Goal: Book appointment/travel/reservation

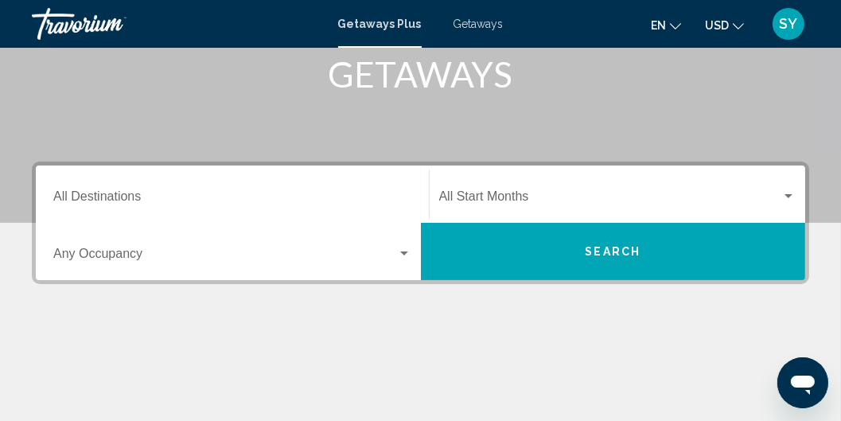
scroll to position [227, 0]
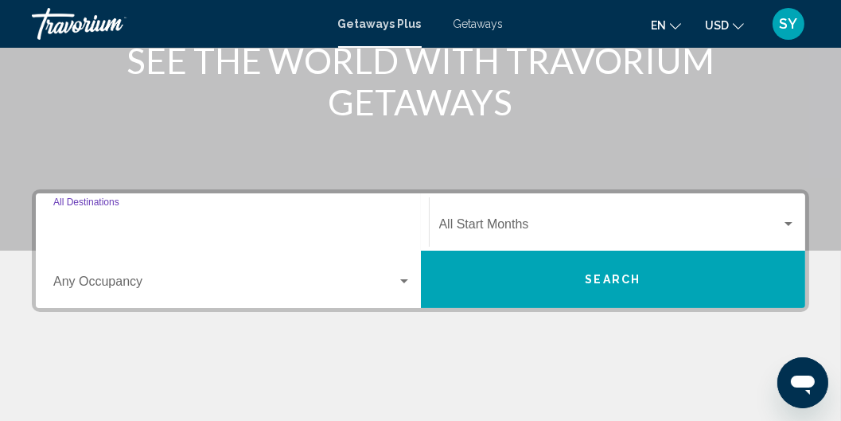
click at [126, 221] on input "Destination All Destinations" at bounding box center [232, 227] width 358 height 14
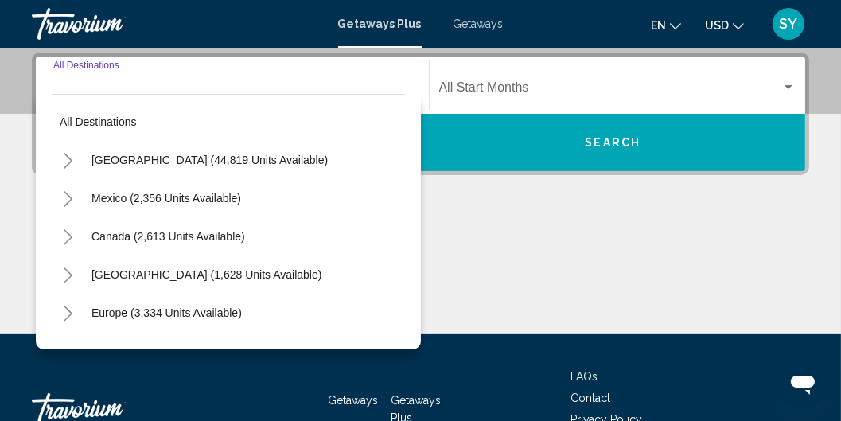
scroll to position [0, 0]
click at [366, 57] on mat-form-field "Destination All Destinations" at bounding box center [232, 85] width 377 height 56
click at [274, 73] on div "Destination All Destinations" at bounding box center [232, 85] width 358 height 50
click at [453, 206] on div "Destination All Destinations All destinations [GEOGRAPHIC_DATA] (44,819 units a…" at bounding box center [420, 194] width 841 height 282
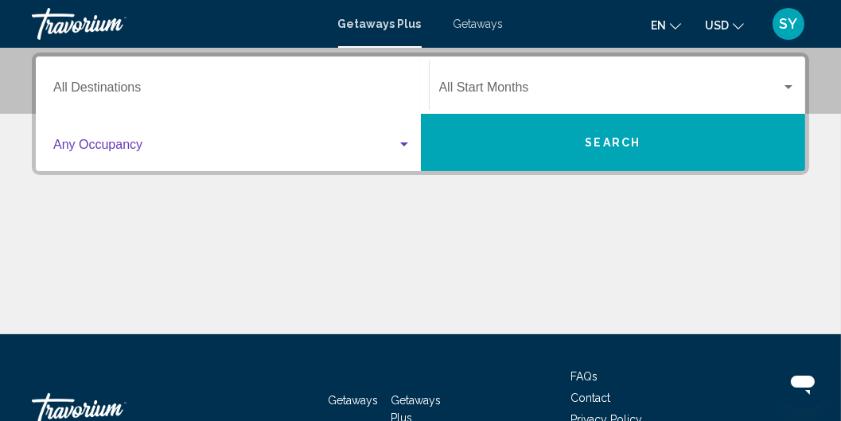
click at [404, 142] on div "Search widget" at bounding box center [404, 144] width 8 height 4
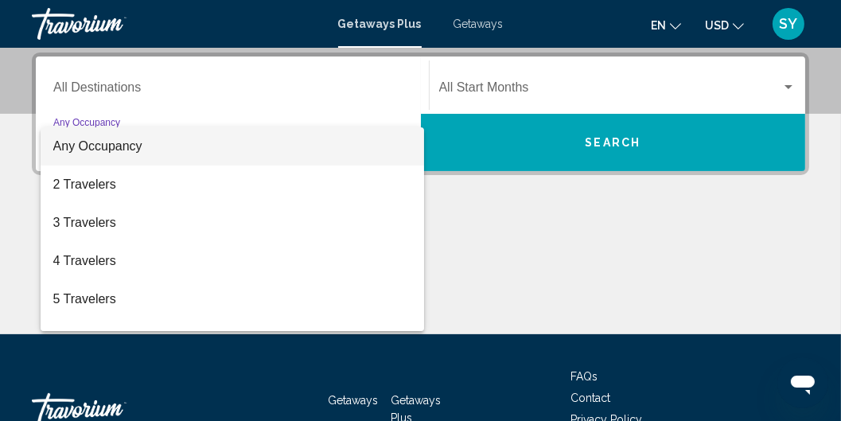
click at [515, 86] on div at bounding box center [420, 210] width 841 height 421
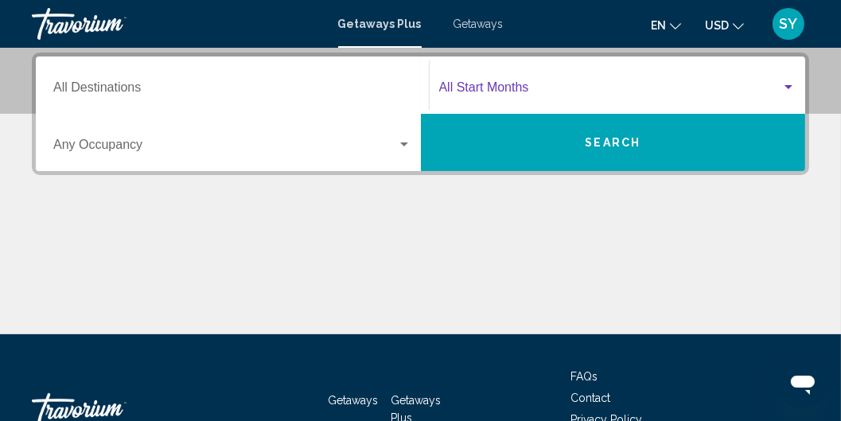
click at [515, 86] on span "Search widget" at bounding box center [610, 91] width 343 height 14
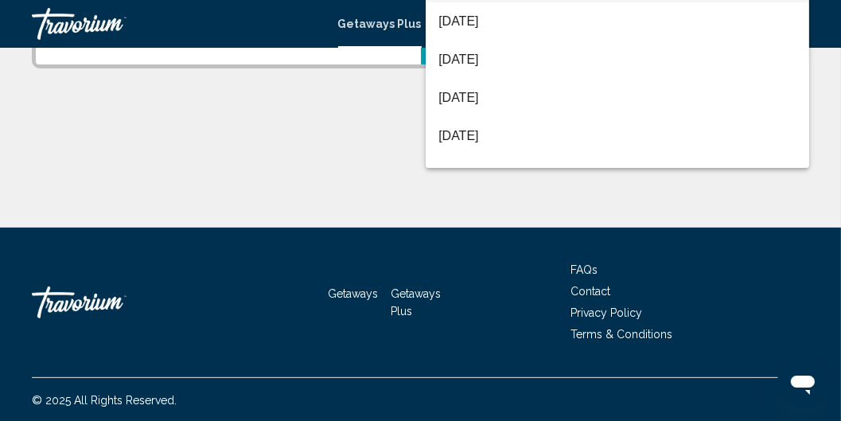
click at [283, 112] on div at bounding box center [420, 210] width 841 height 421
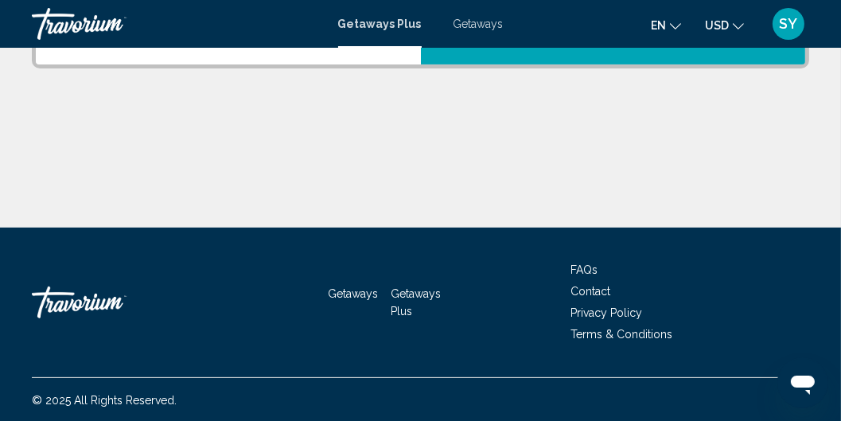
click at [326, 68] on div "Destination All Destinations Start Month All Start Months Occupancy Any Occupan…" at bounding box center [420, 87] width 841 height 282
click at [375, 51] on div "Occupancy Any Occupancy" at bounding box center [232, 36] width 358 height 50
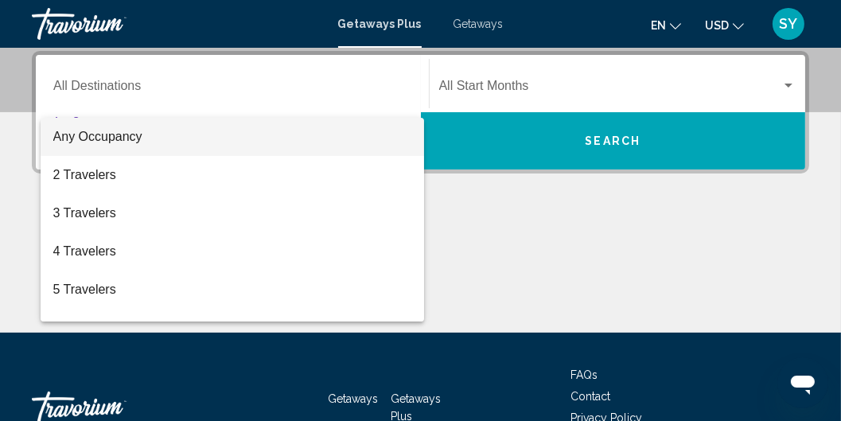
scroll to position [364, 0]
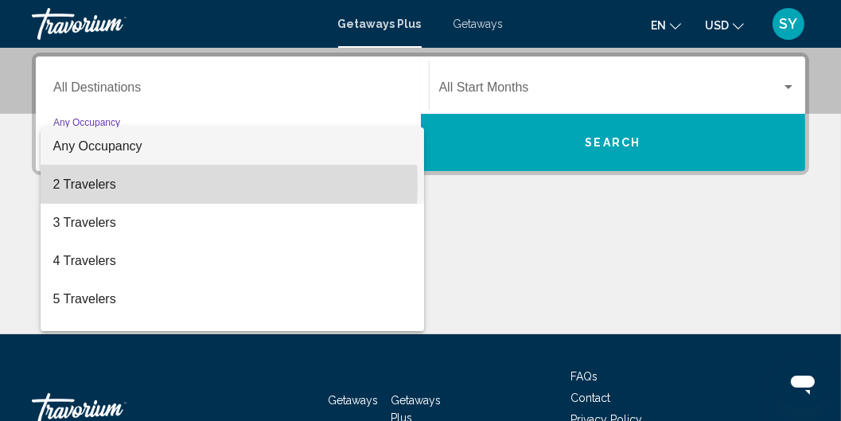
click at [110, 185] on span "2 Travelers" at bounding box center [232, 184] width 358 height 38
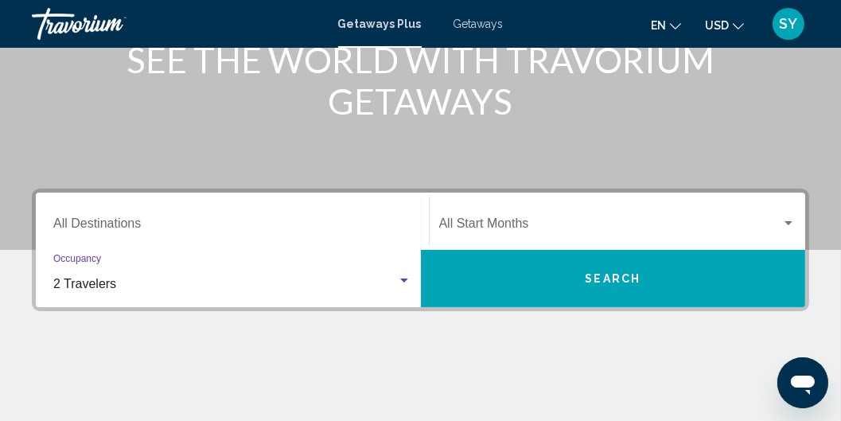
scroll to position [182, 0]
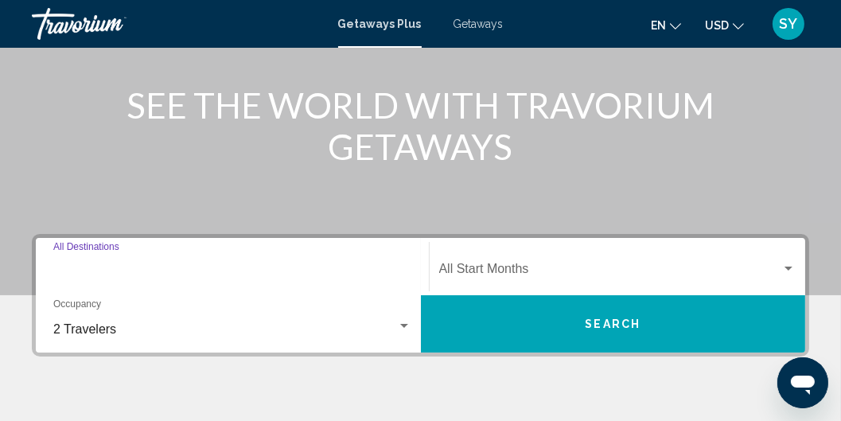
click at [108, 265] on input "Destination All Destinations" at bounding box center [232, 272] width 358 height 14
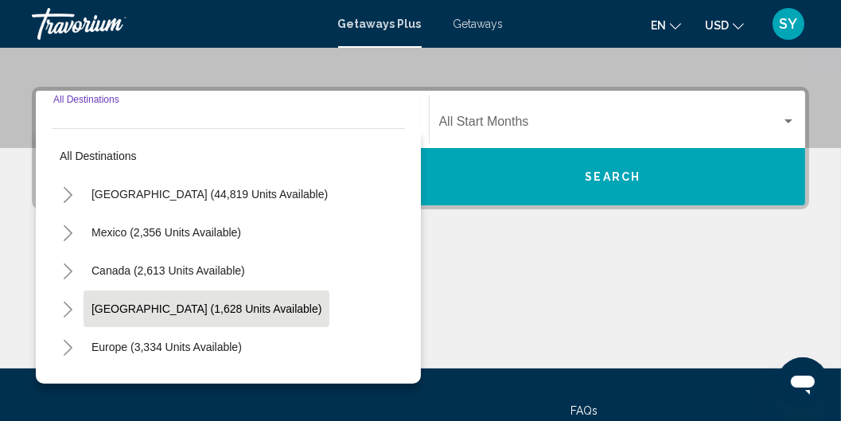
scroll to position [364, 0]
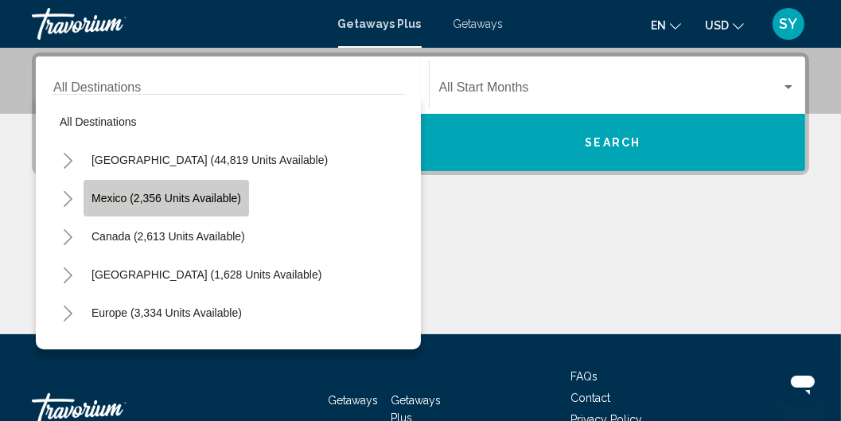
click at [146, 192] on span "Mexico (2,356 units available)" at bounding box center [166, 198] width 150 height 13
type input "**********"
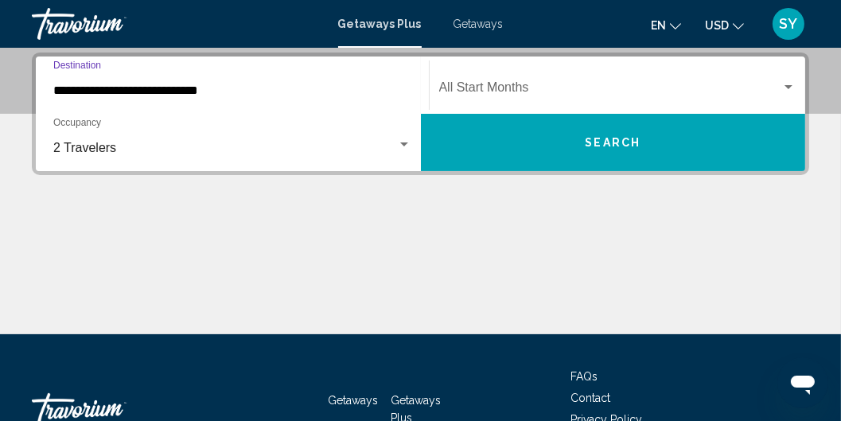
click at [510, 86] on span "Search widget" at bounding box center [610, 91] width 343 height 14
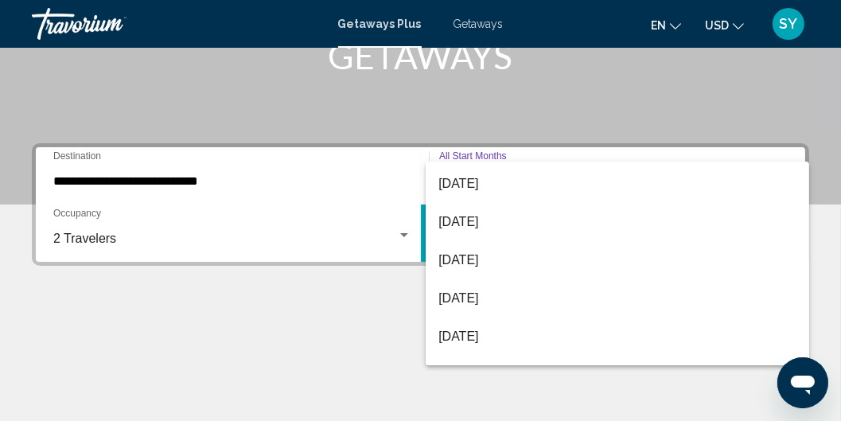
scroll to position [227, 0]
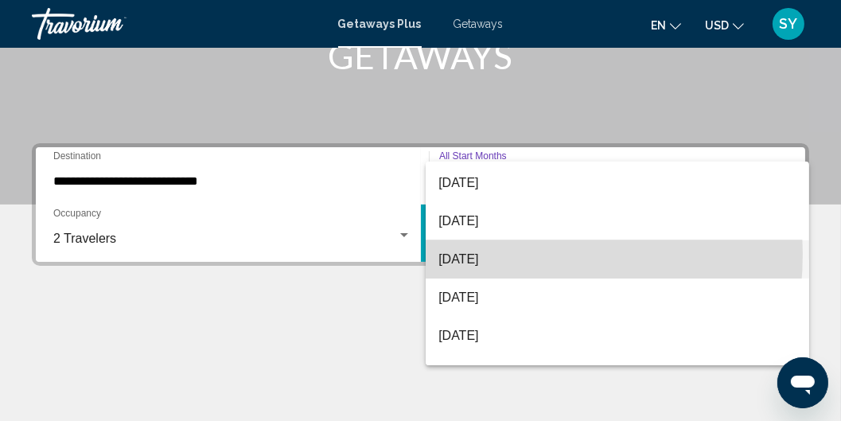
click at [468, 253] on span "[DATE]" at bounding box center [616, 259] width 357 height 38
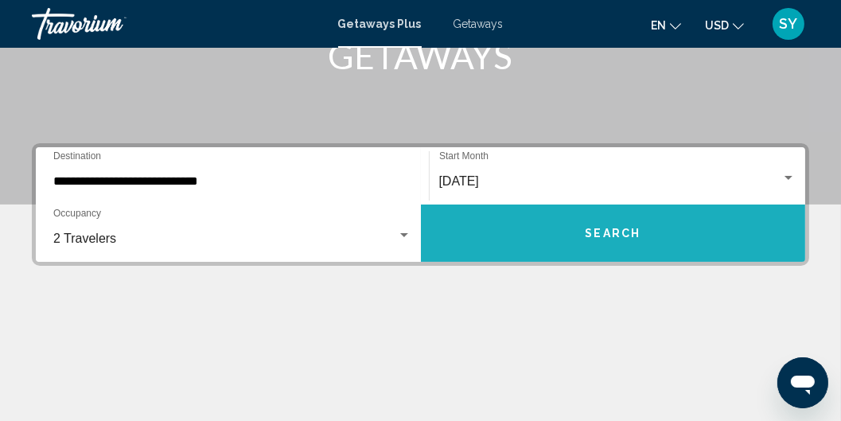
click at [627, 232] on span "Search" at bounding box center [613, 234] width 56 height 13
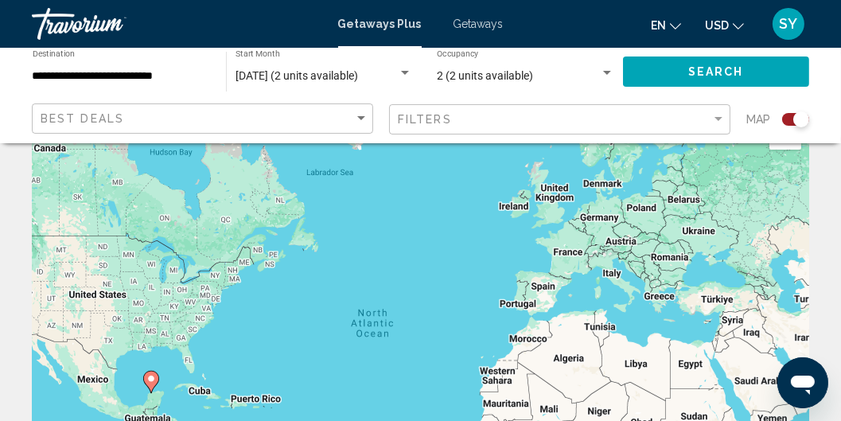
scroll to position [45, 0]
